Goal: Find specific page/section: Find specific page/section

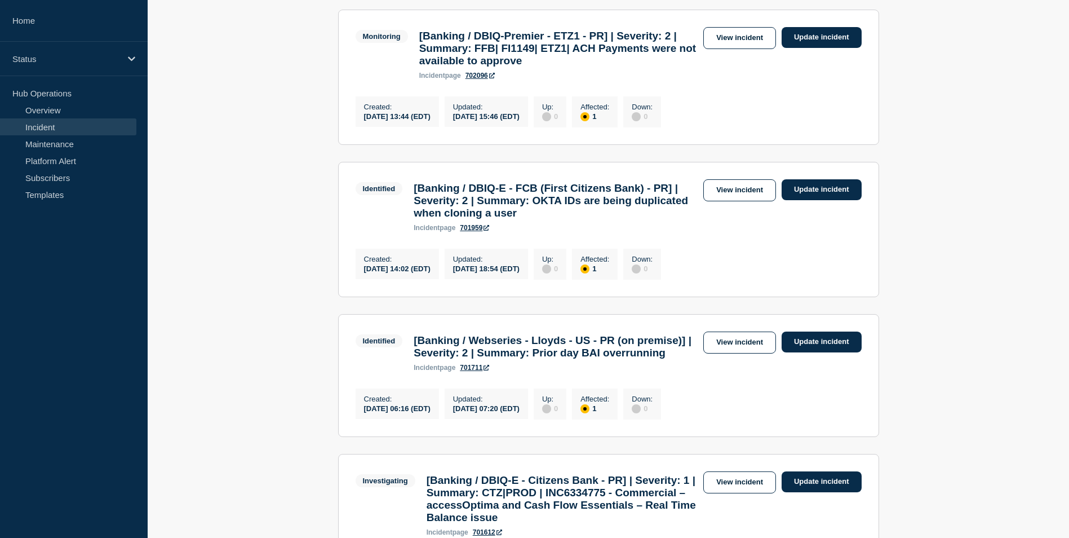
scroll to position [451, 0]
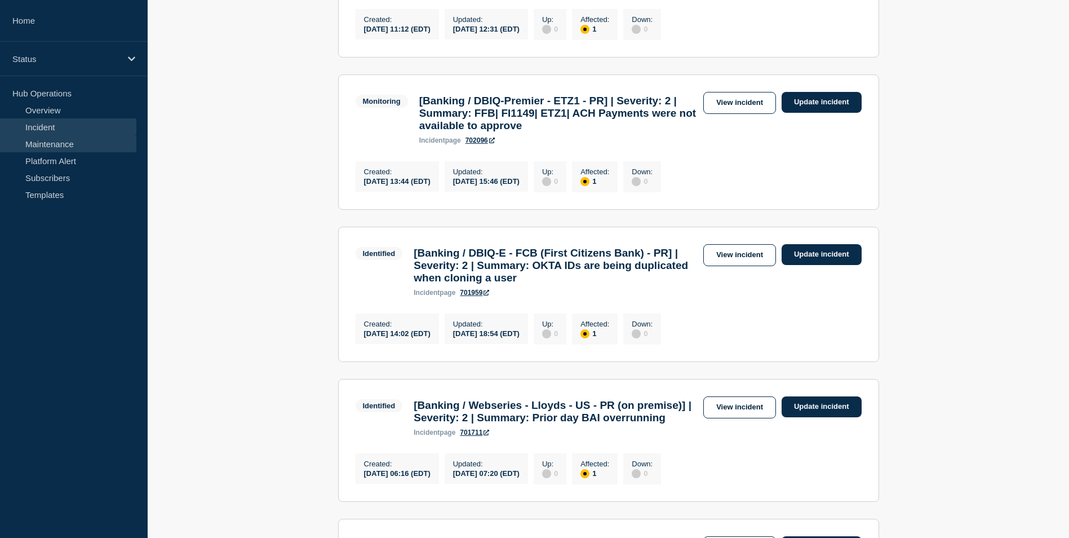
click at [87, 142] on link "Maintenance" at bounding box center [68, 143] width 136 height 17
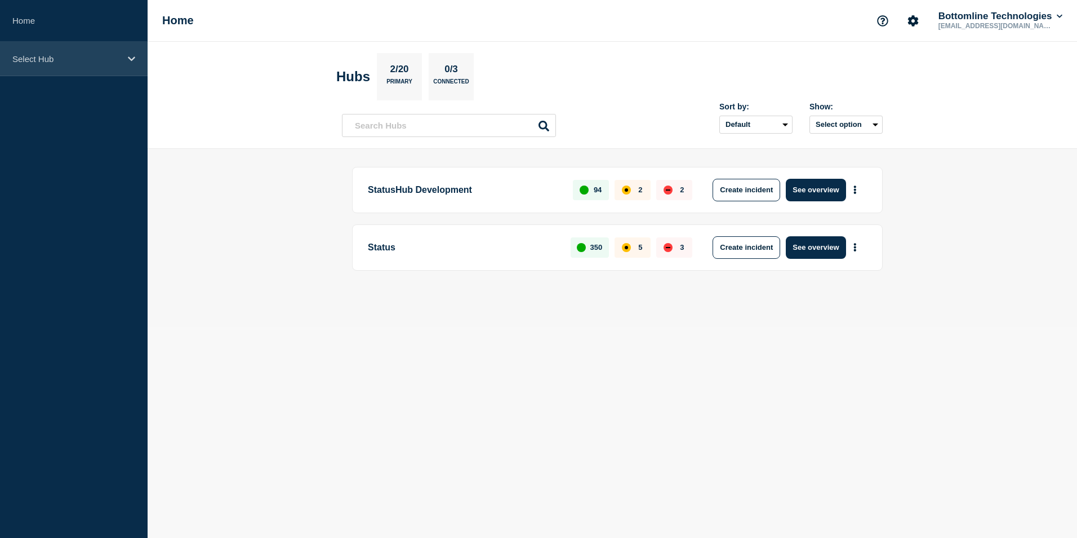
click at [107, 56] on p "Select Hub" at bounding box center [66, 59] width 108 height 10
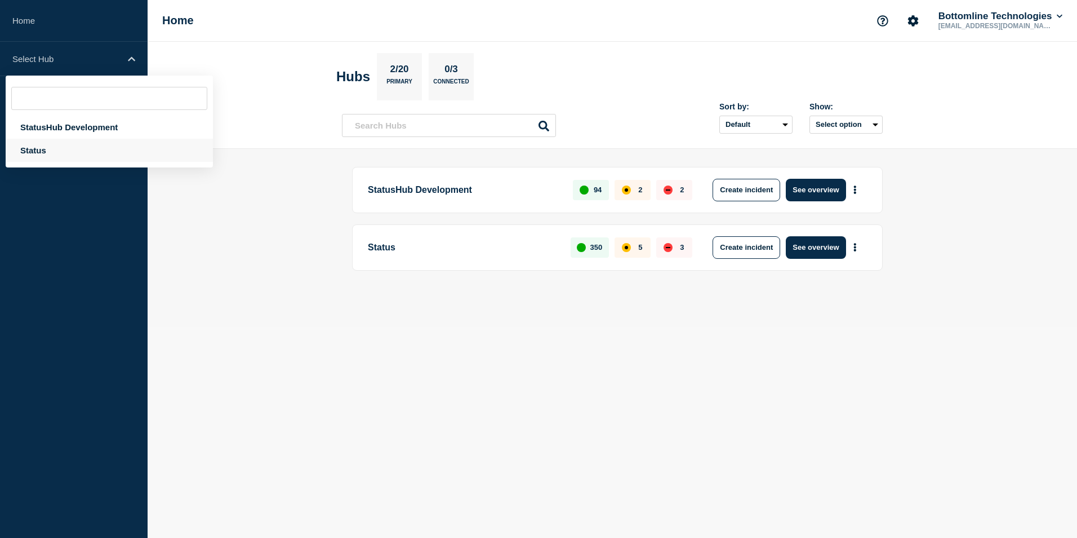
click at [74, 158] on div "Status" at bounding box center [109, 150] width 207 height 23
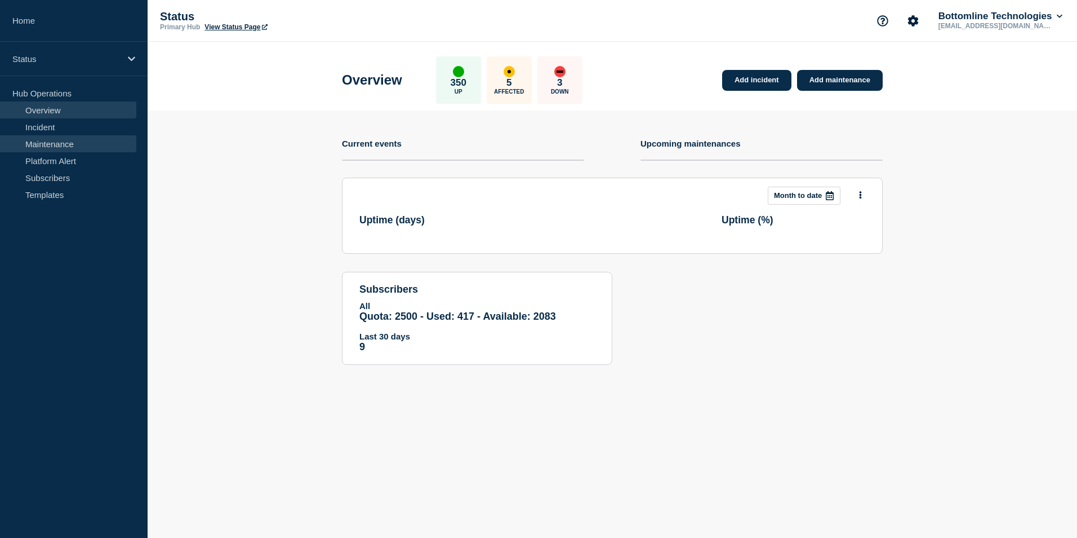
click at [70, 145] on link "Maintenance" at bounding box center [68, 143] width 136 height 17
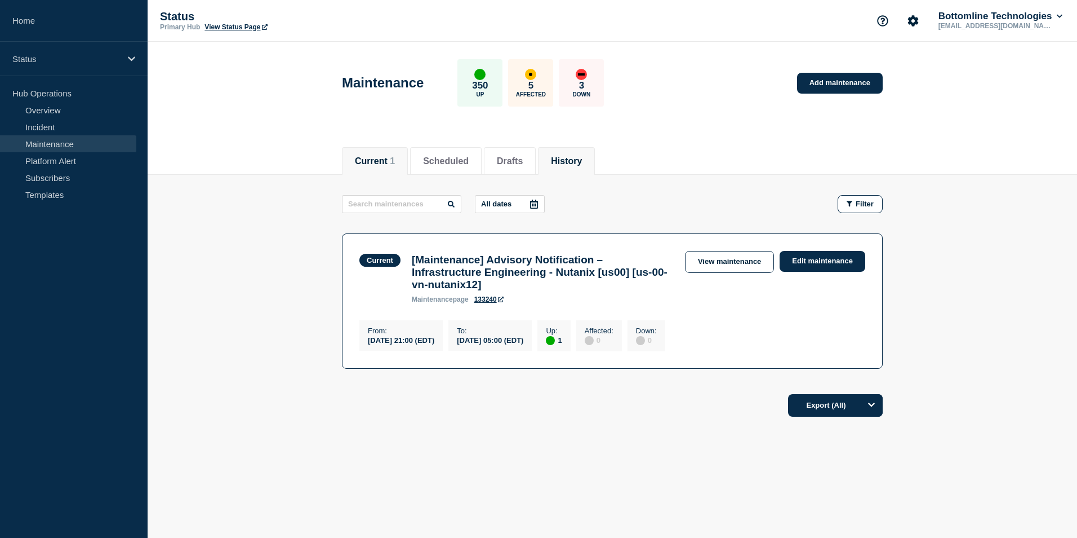
click at [582, 162] on button "History" at bounding box center [566, 161] width 31 height 10
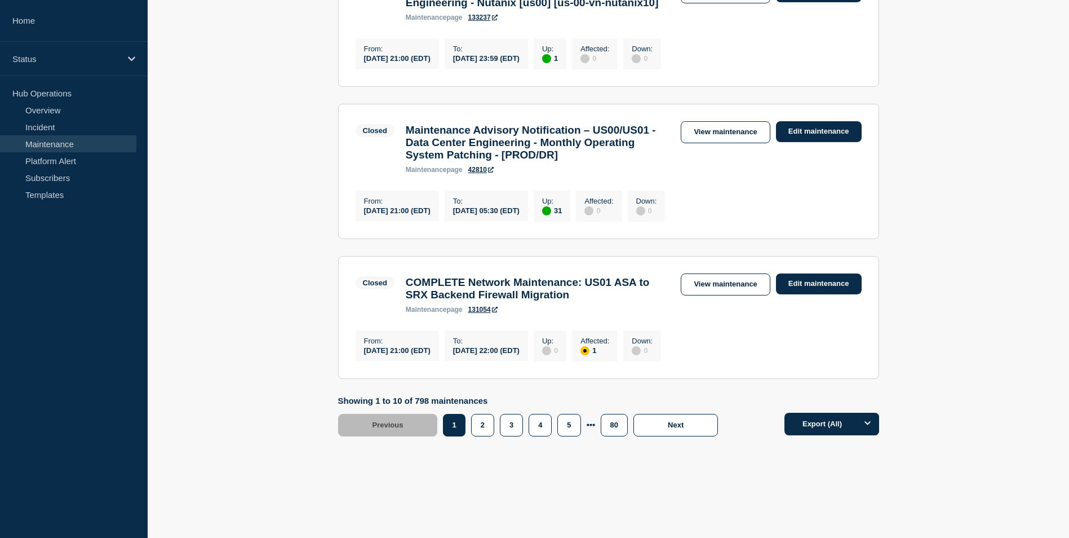
scroll to position [1409, 0]
click at [489, 436] on button "2" at bounding box center [482, 425] width 23 height 23
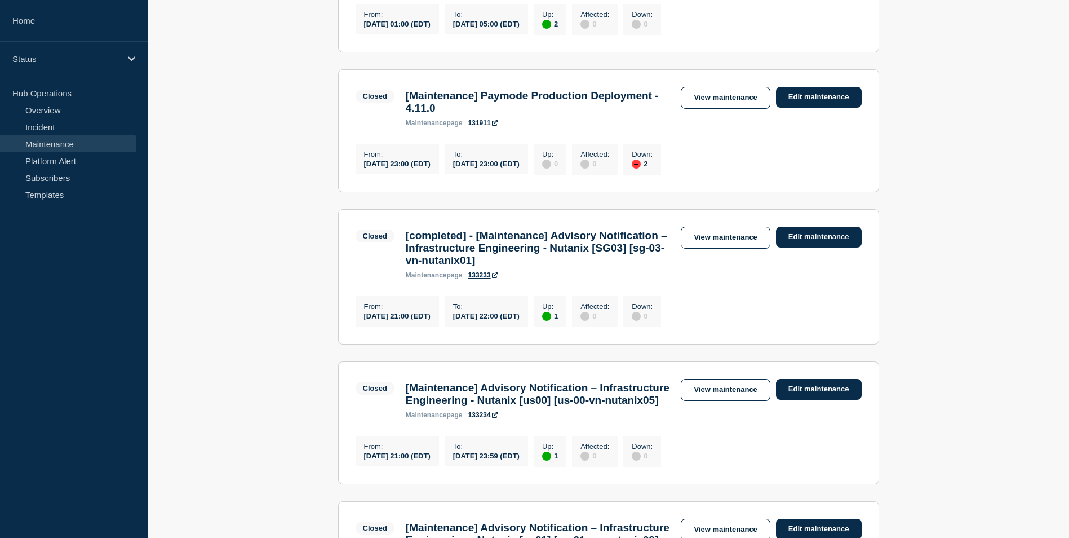
scroll to position [620, 0]
click at [718, 109] on link "View maintenance" at bounding box center [725, 98] width 89 height 22
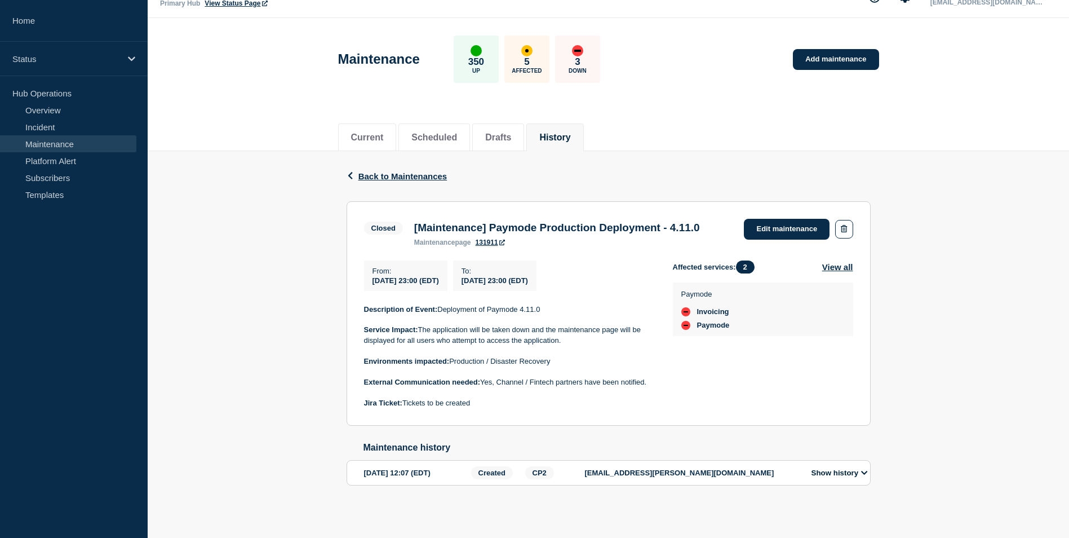
scroll to position [46, 0]
